Goal: Communication & Community: Answer question/provide support

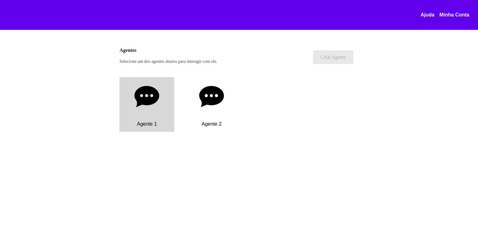
click at [156, 121] on p "Agente 1" at bounding box center [147, 124] width 20 height 6
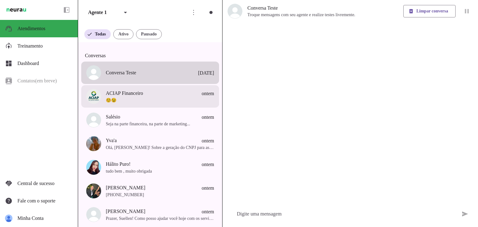
click at [152, 103] on span "☺️😉" at bounding box center [160, 100] width 108 height 6
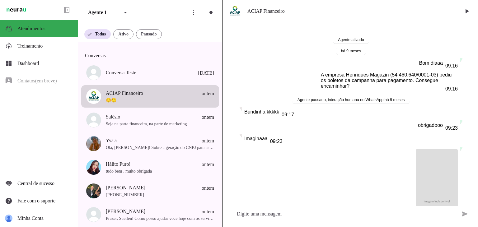
scroll to position [25190, 0]
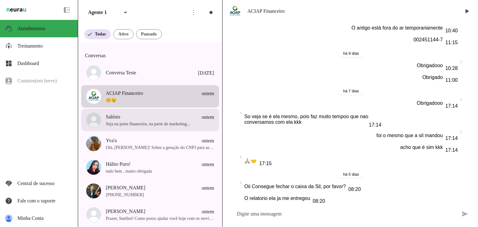
click at [145, 126] on span "Seja na parte financeira, na parte de marketing..." at bounding box center [160, 124] width 108 height 6
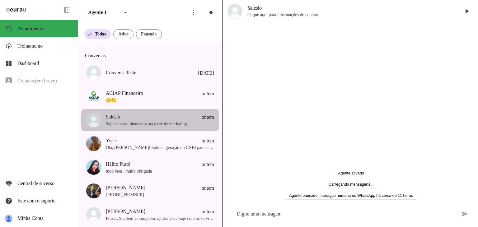
scroll to position [222, 0]
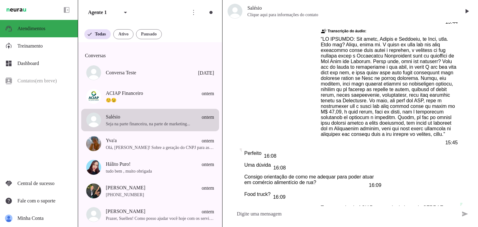
click at [291, 15] on span "Clique aqui para informações do contato" at bounding box center [352, 15] width 208 height 6
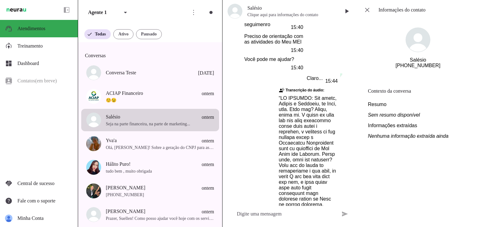
scroll to position [477, 0]
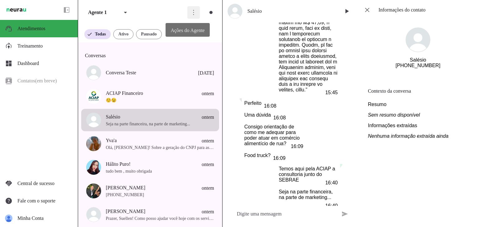
click at [190, 13] on span at bounding box center [193, 12] width 15 height 15
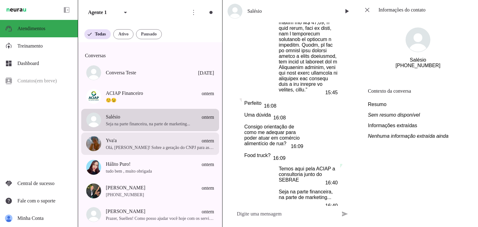
click at [165, 150] on span "Olá, [PERSON_NAME]! Sobre a geração do CNPJ para associações sem fins lucrativo…" at bounding box center [160, 148] width 108 height 6
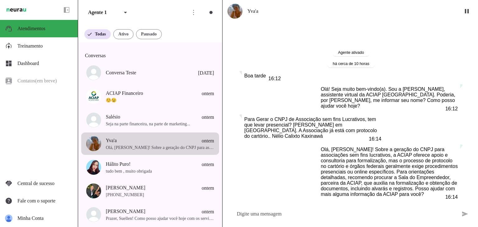
click at [237, 16] on img at bounding box center [235, 11] width 15 height 15
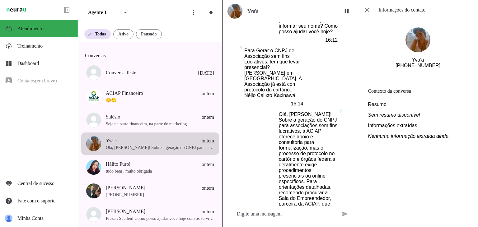
scroll to position [105, 0]
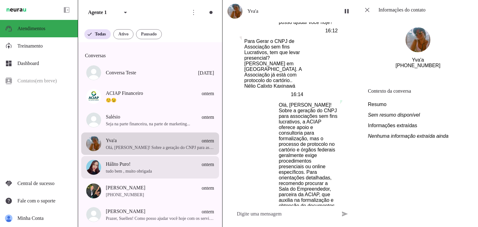
click at [111, 174] on span "tudo bem , muito obrigada" at bounding box center [160, 172] width 108 height 6
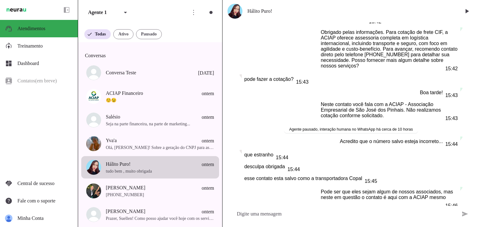
scroll to position [221, 0]
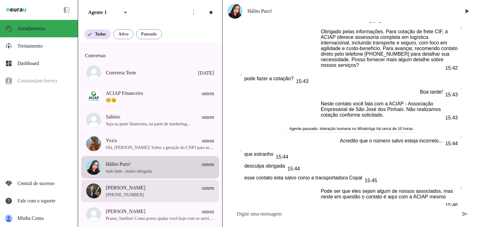
click at [123, 192] on span "[PERSON_NAME]" at bounding box center [126, 187] width 40 height 7
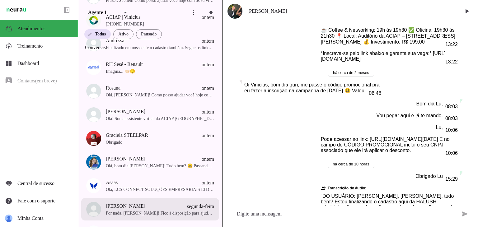
scroll to position [280, 0]
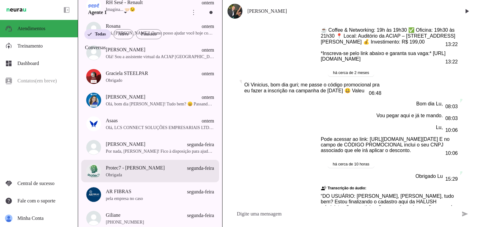
click at [177, 177] on span "Obrigada" at bounding box center [160, 175] width 108 height 6
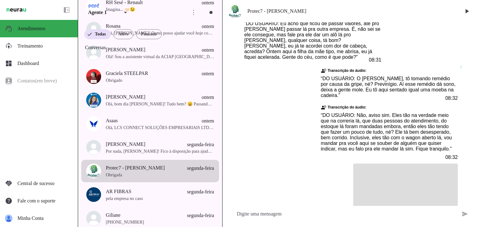
scroll to position [29887, 0]
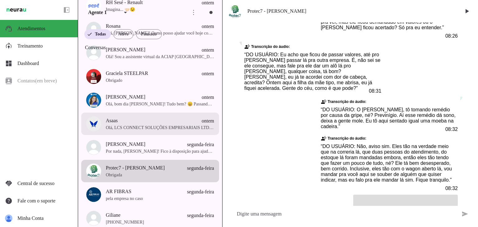
click at [131, 125] on span "Asaas ontem" at bounding box center [160, 121] width 108 height 8
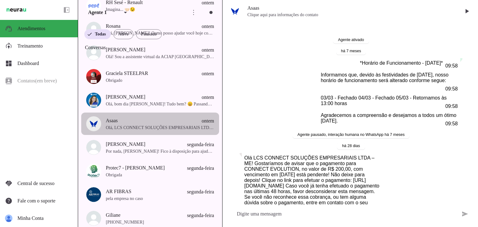
scroll to position [1049, 0]
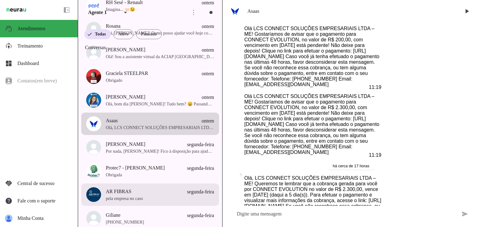
click at [139, 202] on span "pela empresa no caso" at bounding box center [160, 199] width 108 height 6
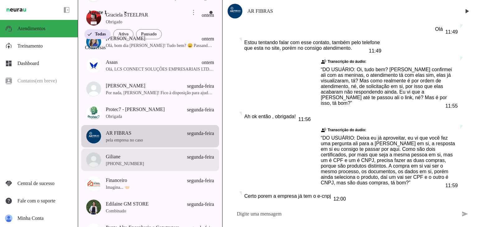
scroll to position [343, 0]
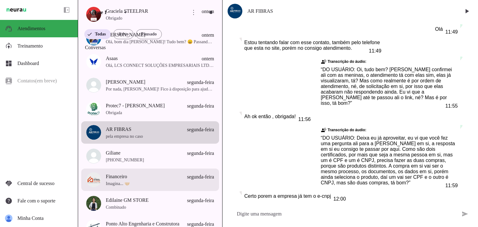
click at [118, 187] on span "Imagina... 🤝🏻" at bounding box center [160, 184] width 108 height 6
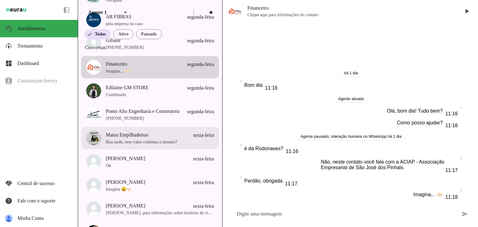
scroll to position [530, 0]
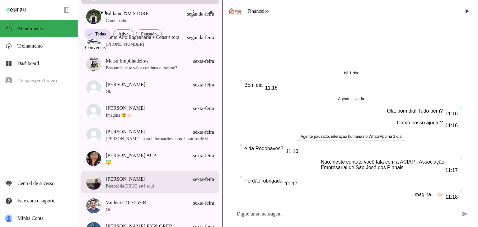
click at [125, 190] on span "Pessoal da DBUG está aqui" at bounding box center [160, 186] width 108 height 6
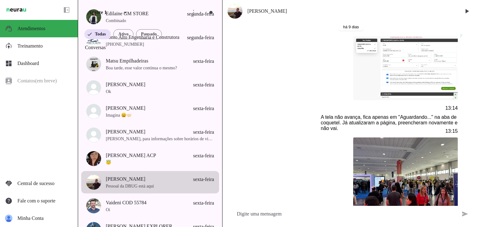
scroll to position [561, 0]
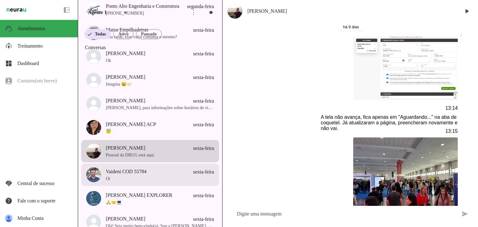
click at [138, 182] on span "Oi" at bounding box center [160, 179] width 108 height 6
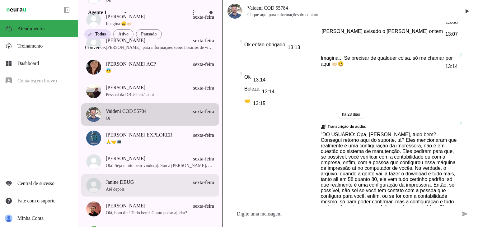
scroll to position [623, 0]
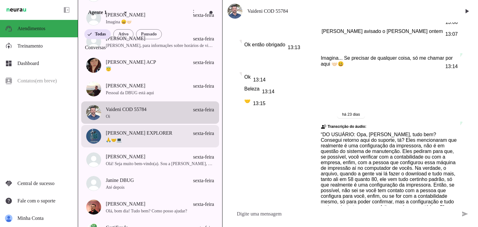
click at [141, 137] on span "[PERSON_NAME] EXPLORER" at bounding box center [139, 133] width 67 height 7
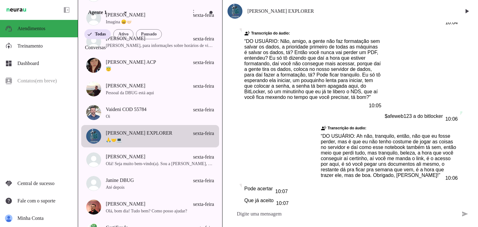
scroll to position [2603, 0]
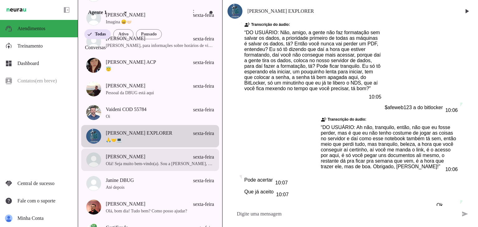
click at [151, 161] on span "[PERSON_NAME] sexta-feira" at bounding box center [160, 157] width 108 height 8
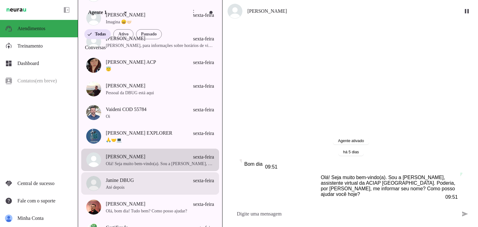
click at [138, 190] on span "Até depois" at bounding box center [160, 188] width 108 height 6
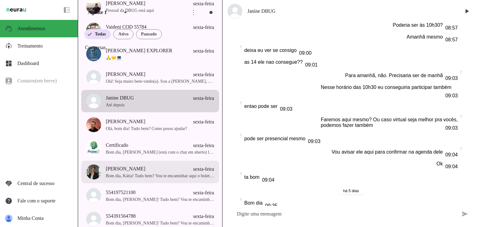
scroll to position [716, 0]
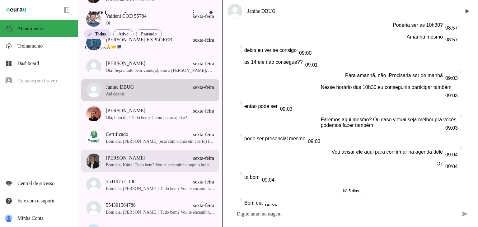
click at [141, 169] on span "Bom dia, Kátia! Tudo bem? Vou te encaminhar aqui o boleto referente ao acesso d…" at bounding box center [160, 165] width 108 height 6
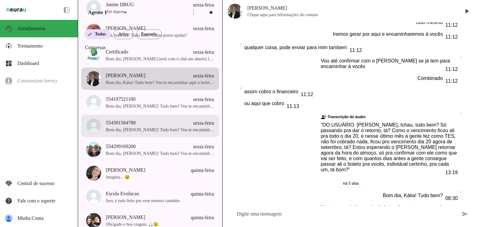
scroll to position [810, 0]
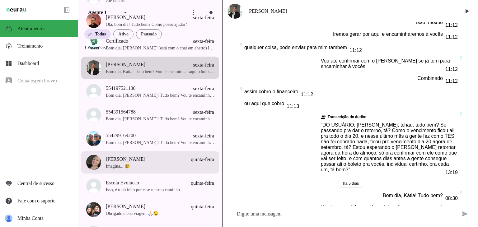
click at [126, 170] on span "Imagina... 😄" at bounding box center [160, 167] width 108 height 6
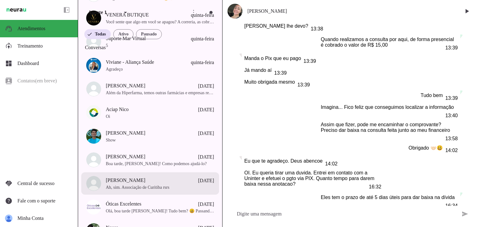
scroll to position [1121, 0]
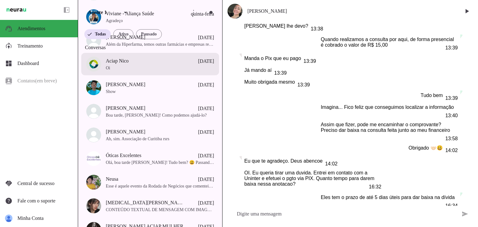
click at [123, 65] on span "Aciap Nico" at bounding box center [117, 60] width 23 height 7
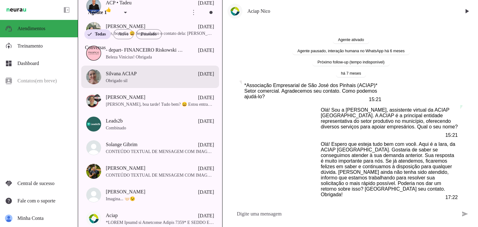
scroll to position [1433, 0]
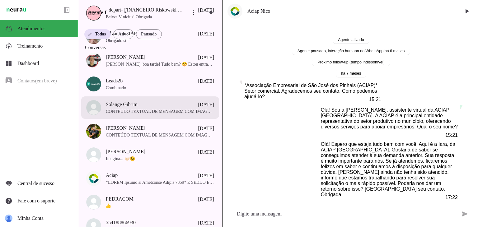
click at [142, 106] on span "Solange Gibrim [DATE]" at bounding box center [160, 105] width 108 height 8
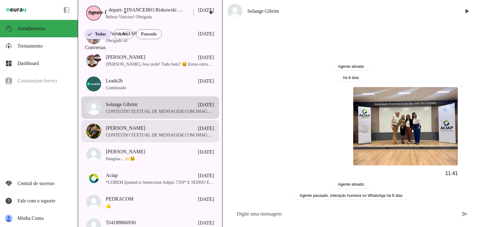
click at [140, 138] on span "CONTEÚDO TEXTUAL DE MENSAGEM COM IMAGEM (URL [URL][DOMAIN_NAME]) :" at bounding box center [160, 135] width 108 height 6
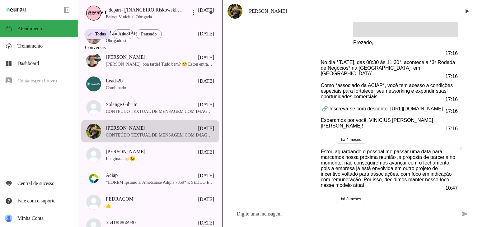
scroll to position [2068, 0]
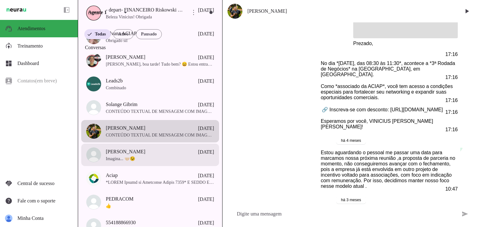
click at [144, 161] on span "Imagina... 🤝🏻😉" at bounding box center [160, 159] width 108 height 6
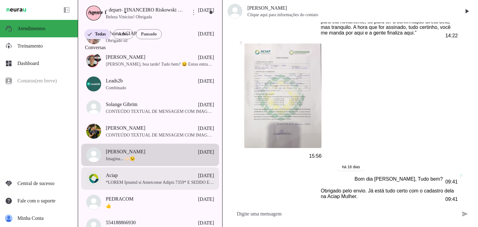
scroll to position [1464, 0]
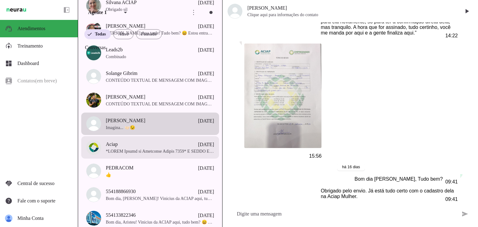
click at [149, 155] on span at bounding box center [160, 152] width 108 height 6
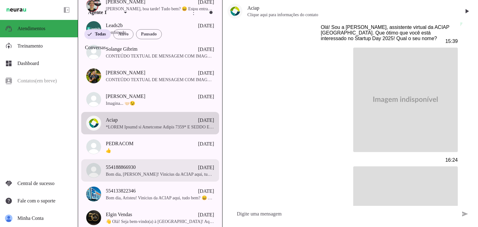
scroll to position [1495, 0]
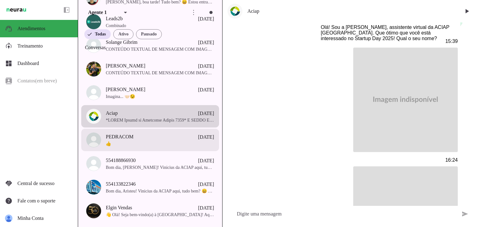
click at [131, 141] on span "PEDRACOM" at bounding box center [120, 136] width 28 height 7
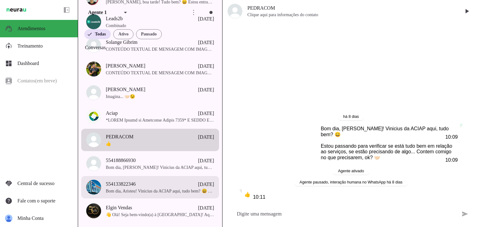
click at [135, 187] on span "554133822346" at bounding box center [121, 184] width 30 height 7
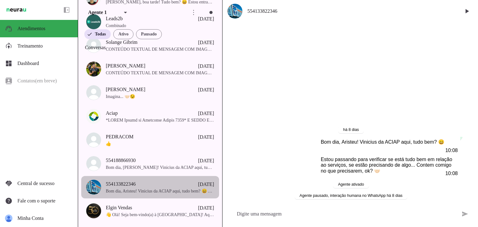
click at [96, 191] on img at bounding box center [93, 187] width 15 height 15
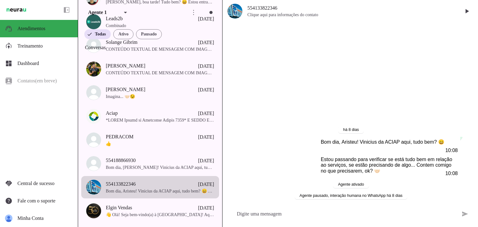
click at [260, 14] on span "Clique aqui para informações do contato" at bounding box center [352, 15] width 208 height 6
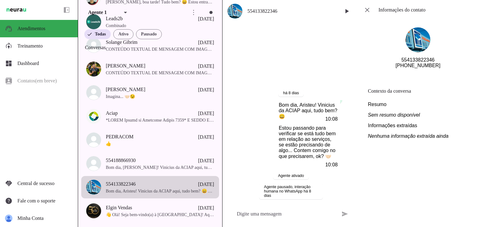
click at [419, 63] on div "554133822346" at bounding box center [418, 60] width 33 height 6
click at [417, 43] on img at bounding box center [418, 39] width 25 height 25
drag, startPoint x: 382, startPoint y: 121, endPoint x: 424, endPoint y: 113, distance: 41.9
click at [387, 118] on span "Sem resumo disponível" at bounding box center [394, 114] width 52 height 5
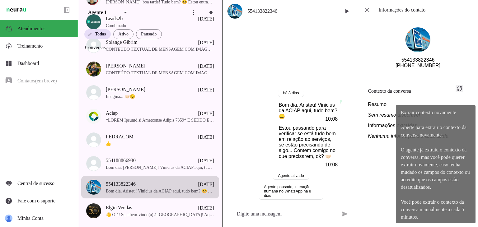
click at [463, 91] on span at bounding box center [459, 88] width 15 height 15
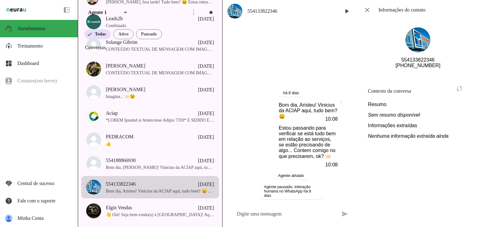
click at [459, 95] on md-item "Contexto da conversa sync Extrair contexto novamente Aperte para extrair o cont…" at bounding box center [418, 91] width 100 height 21
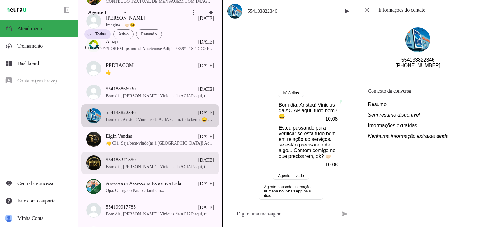
scroll to position [1589, 0]
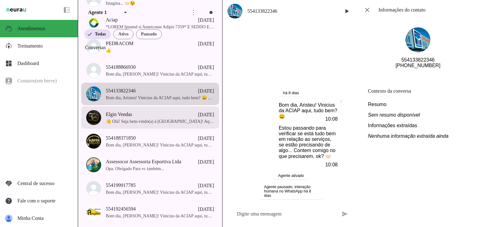
click at [132, 118] on span "Elgin Vendas" at bounding box center [119, 114] width 26 height 7
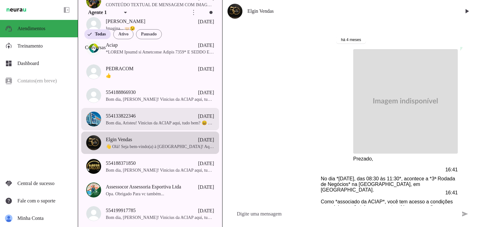
scroll to position [1526, 0]
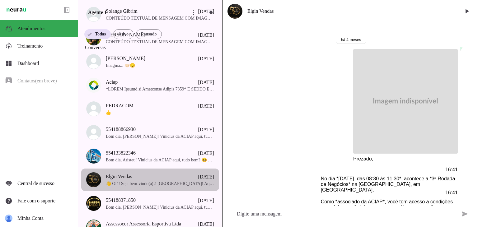
click at [157, 185] on span "👋 Olá! Seja bem-vindo(a) à [GEOGRAPHIC_DATA]! Aqui é a Graziela 😎 Aqui você pod…" at bounding box center [160, 184] width 108 height 6
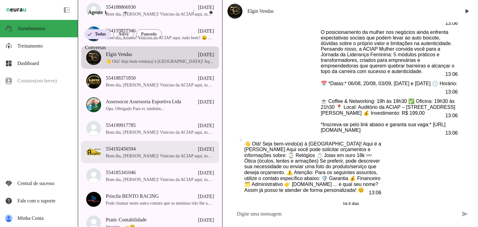
scroll to position [1620, 0]
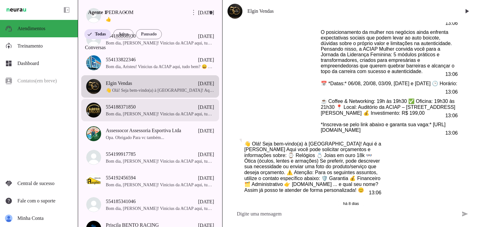
click at [179, 117] on span "Bom dia, [PERSON_NAME]! Vinicius da ACIAP aqui, tudo bem? 😄 Estou passando para…" at bounding box center [160, 114] width 108 height 6
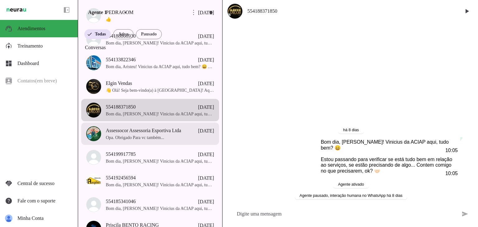
click at [142, 140] on span "Opa. Obrigado Para vc também..." at bounding box center [160, 138] width 108 height 6
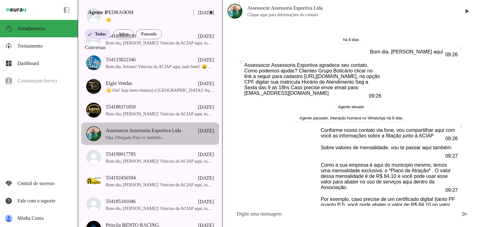
scroll to position [448, 0]
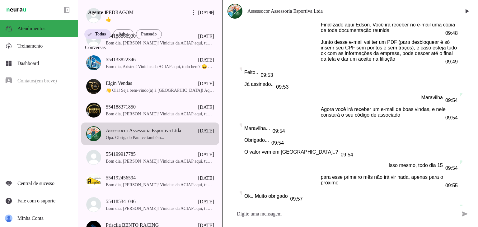
click at [231, 10] on img at bounding box center [235, 11] width 15 height 15
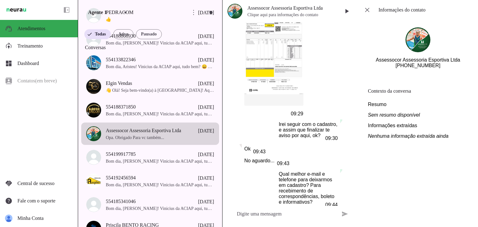
scroll to position [768, 0]
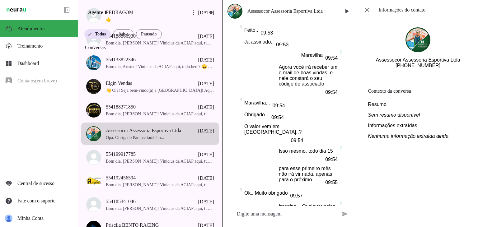
click at [25, 9] on img at bounding box center [16, 9] width 23 height 7
click at [19, 221] on span "Minha Conta" at bounding box center [30, 218] width 26 height 5
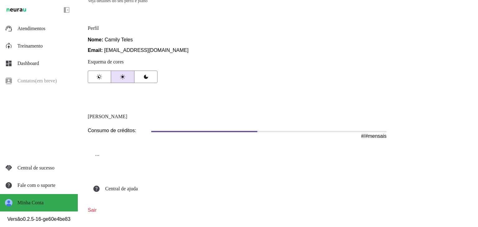
scroll to position [53, 0]
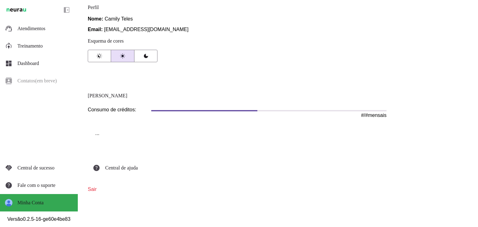
click at [92, 190] on link "Sair" at bounding box center [92, 189] width 9 height 5
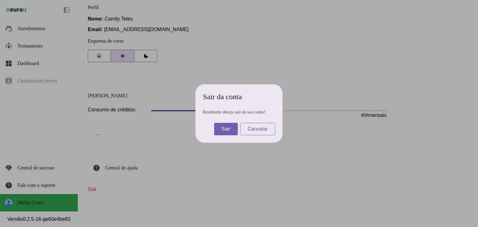
click at [221, 128] on span at bounding box center [226, 129] width 24 height 15
